Goal: Task Accomplishment & Management: Manage account settings

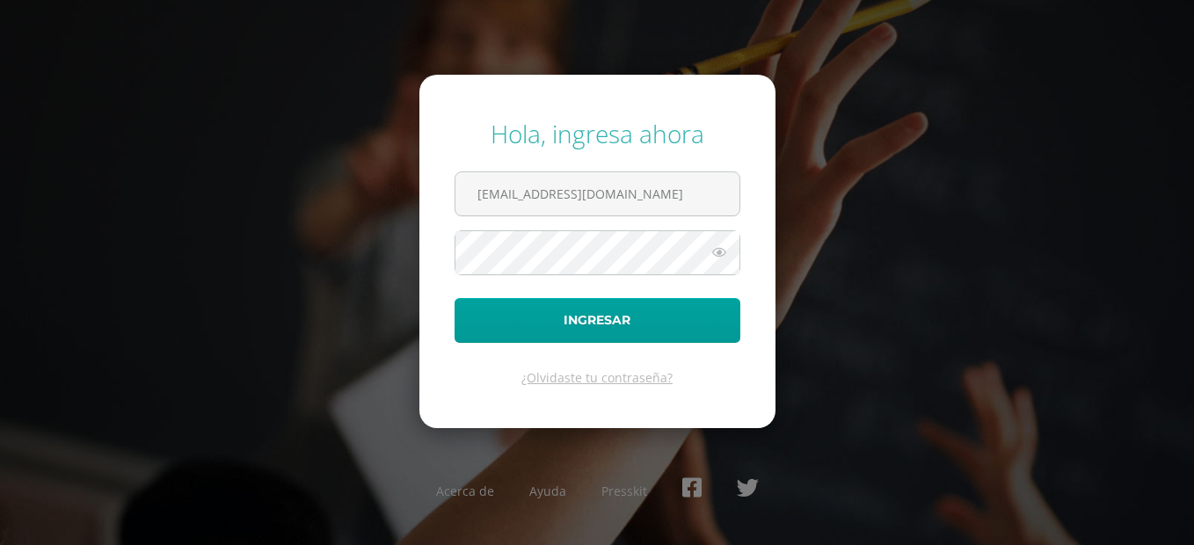
type input "luchiescobar8@gmail.com2024043@fatima.edoo.gt"
drag, startPoint x: 726, startPoint y: 204, endPoint x: 339, endPoint y: 197, distance: 387.0
click at [338, 201] on div "Hola, ingresa ahora luchiescobar8@gmail.com2024043@fatima.edoo.gt Ingresar ¿Olv…" at bounding box center [597, 272] width 1134 height 339
type input "[EMAIL_ADDRESS][PERSON_NAME][DOMAIN_NAME]"
click at [420, 248] on form "Hola, ingresa ahora 2024043@fatima.edoo.gt Ingresar ¿Olvidaste tu contraseña?" at bounding box center [597, 251] width 356 height 353
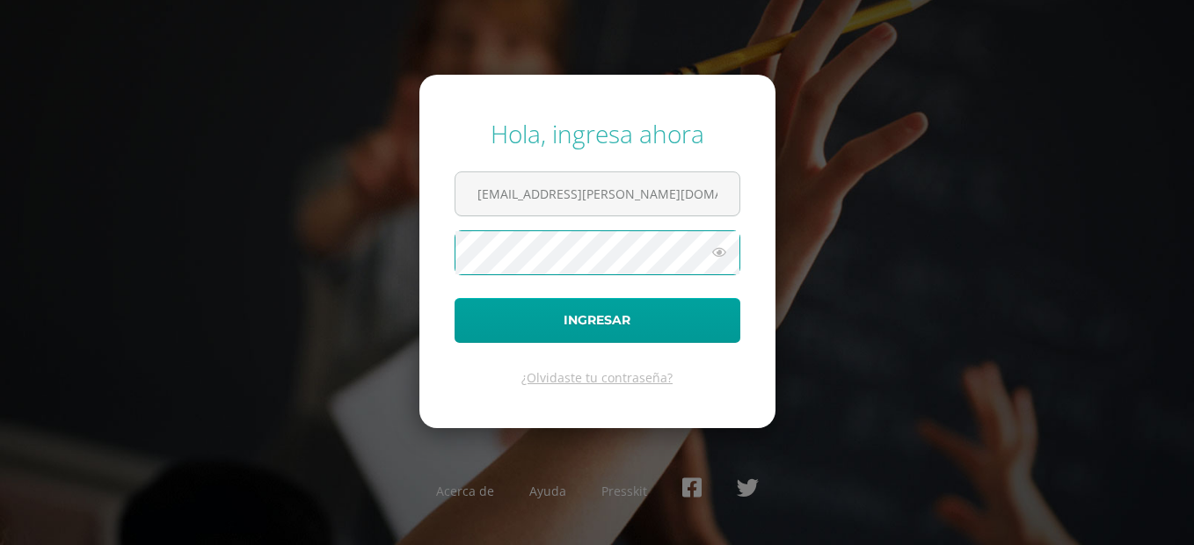
click at [455, 298] on button "Ingresar" at bounding box center [598, 320] width 286 height 45
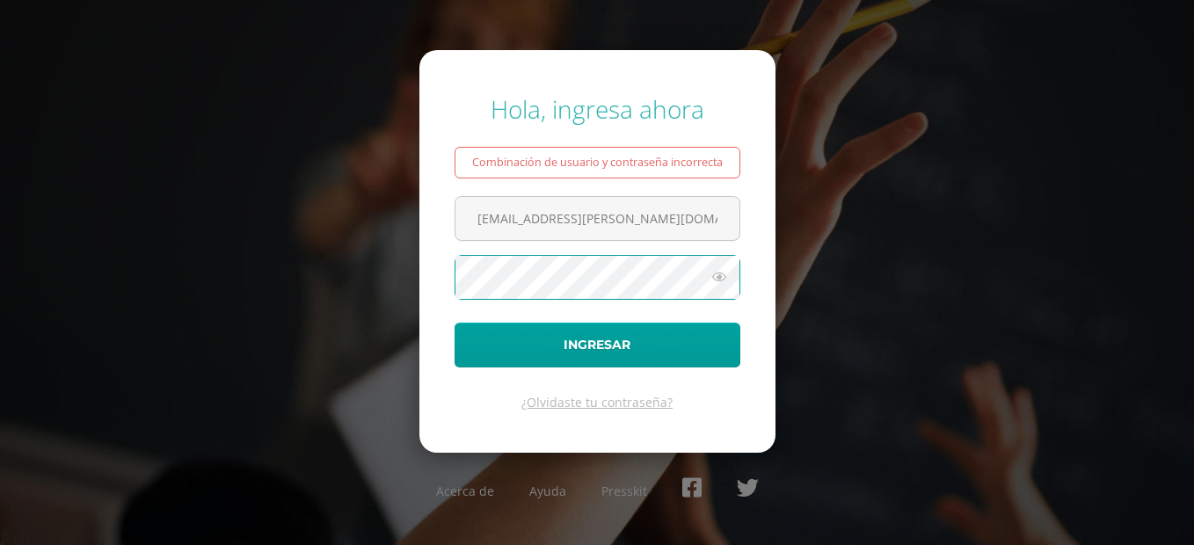
click at [455, 323] on button "Ingresar" at bounding box center [598, 345] width 286 height 45
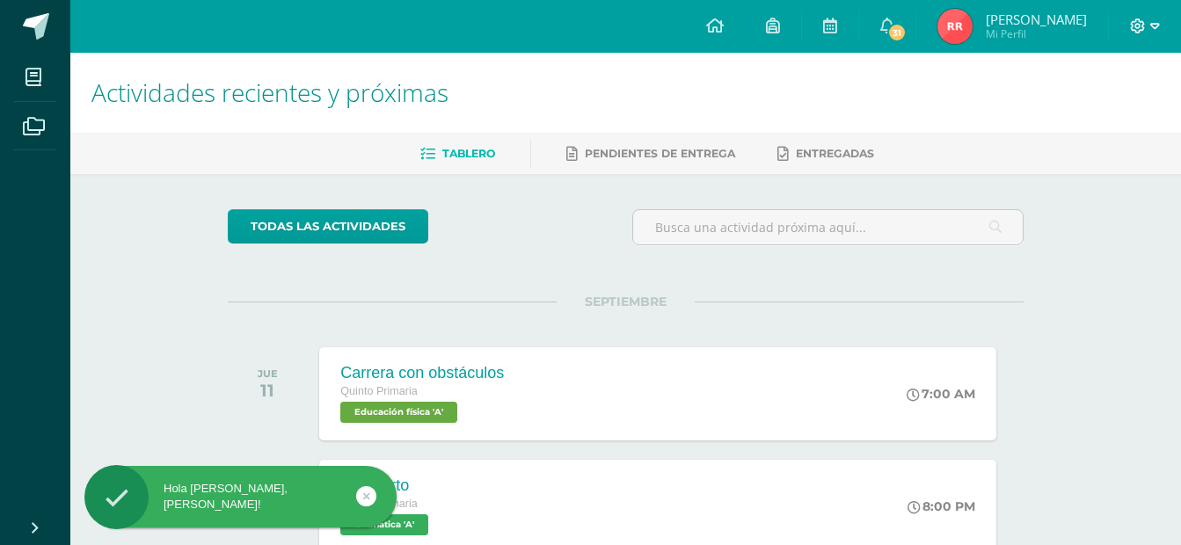
click at [1147, 29] on span at bounding box center [1145, 26] width 30 height 19
click at [1109, 121] on span "Cerrar sesión" at bounding box center [1099, 120] width 79 height 17
